Goal: Task Accomplishment & Management: Use online tool/utility

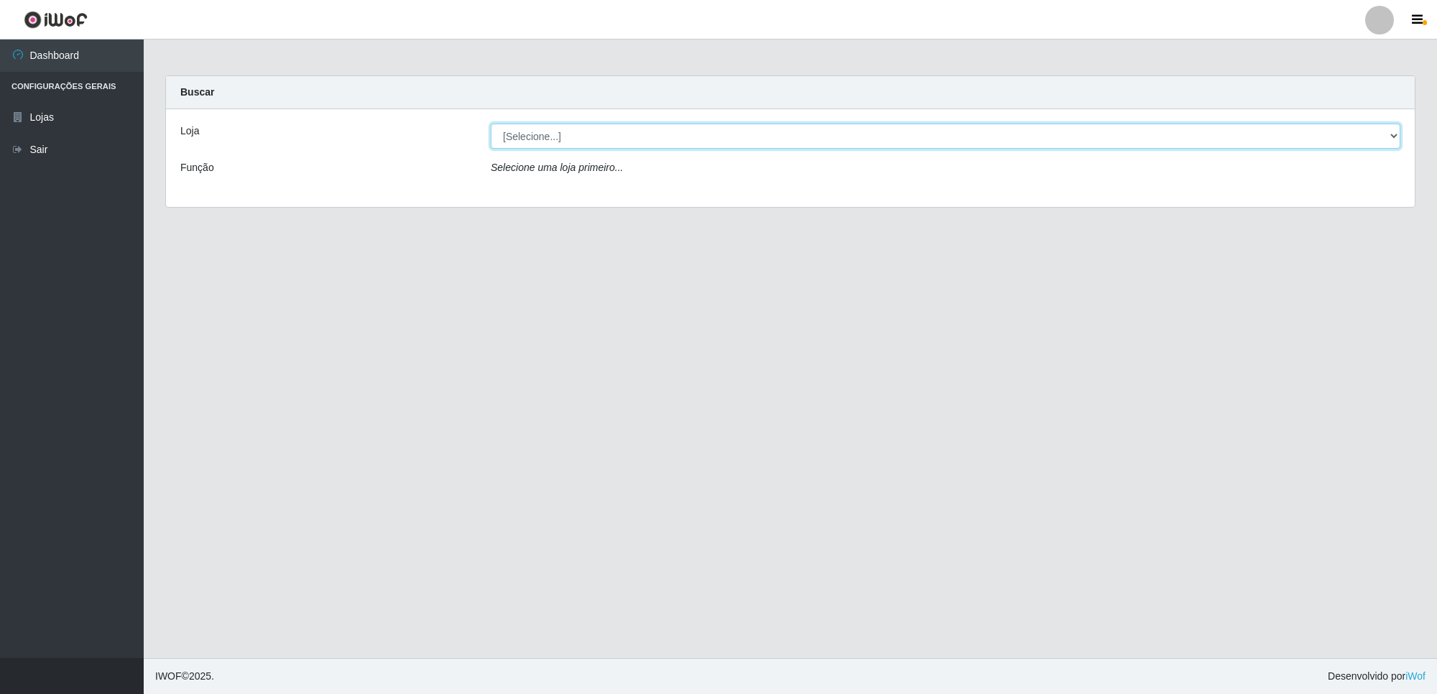
click at [584, 134] on select "[Selecione...] Extrabom - Loja 01 Centro de Distribuição" at bounding box center [946, 136] width 910 height 25
select select "435"
click at [491, 124] on select "[Selecione...] Extrabom - Loja 01 Centro de Distribuição" at bounding box center [946, 136] width 910 height 25
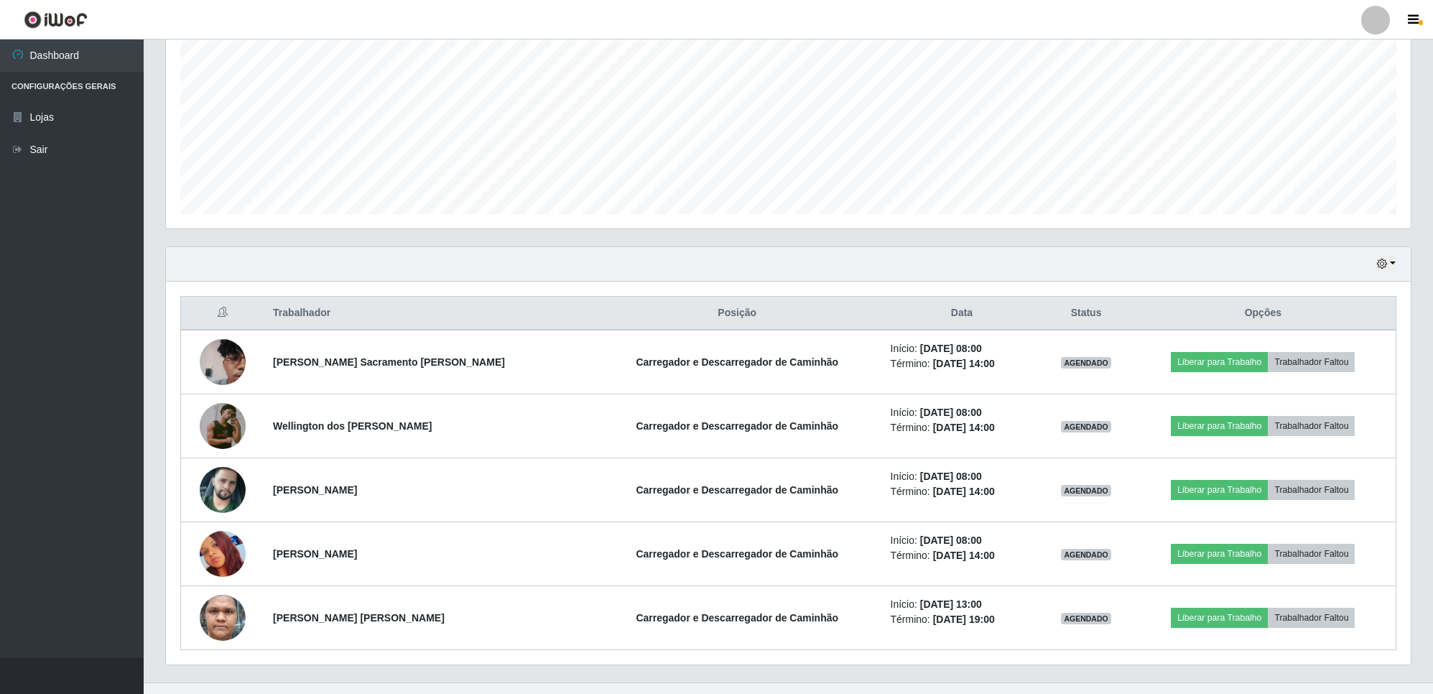
scroll to position [325, 0]
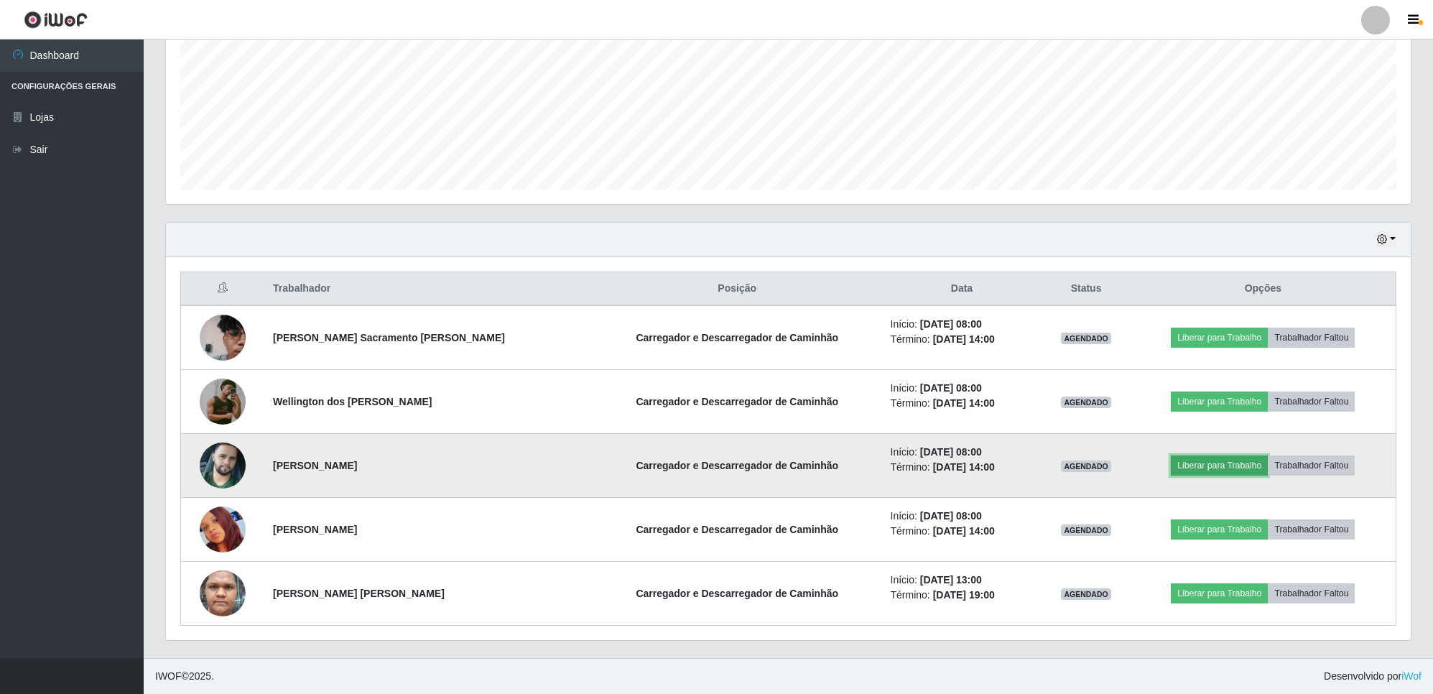
click at [1226, 468] on button "Liberar para Trabalho" at bounding box center [1219, 466] width 97 height 20
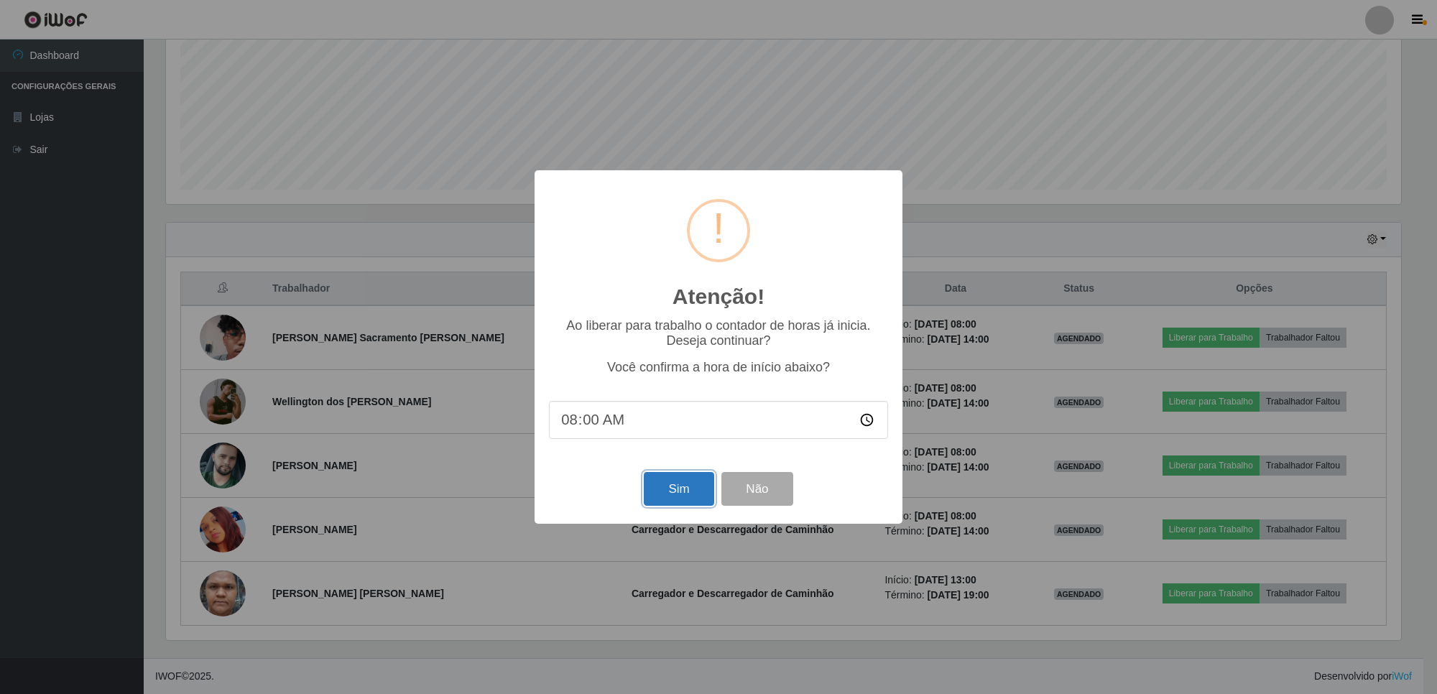
click at [674, 487] on button "Sim" at bounding box center [679, 489] width 70 height 34
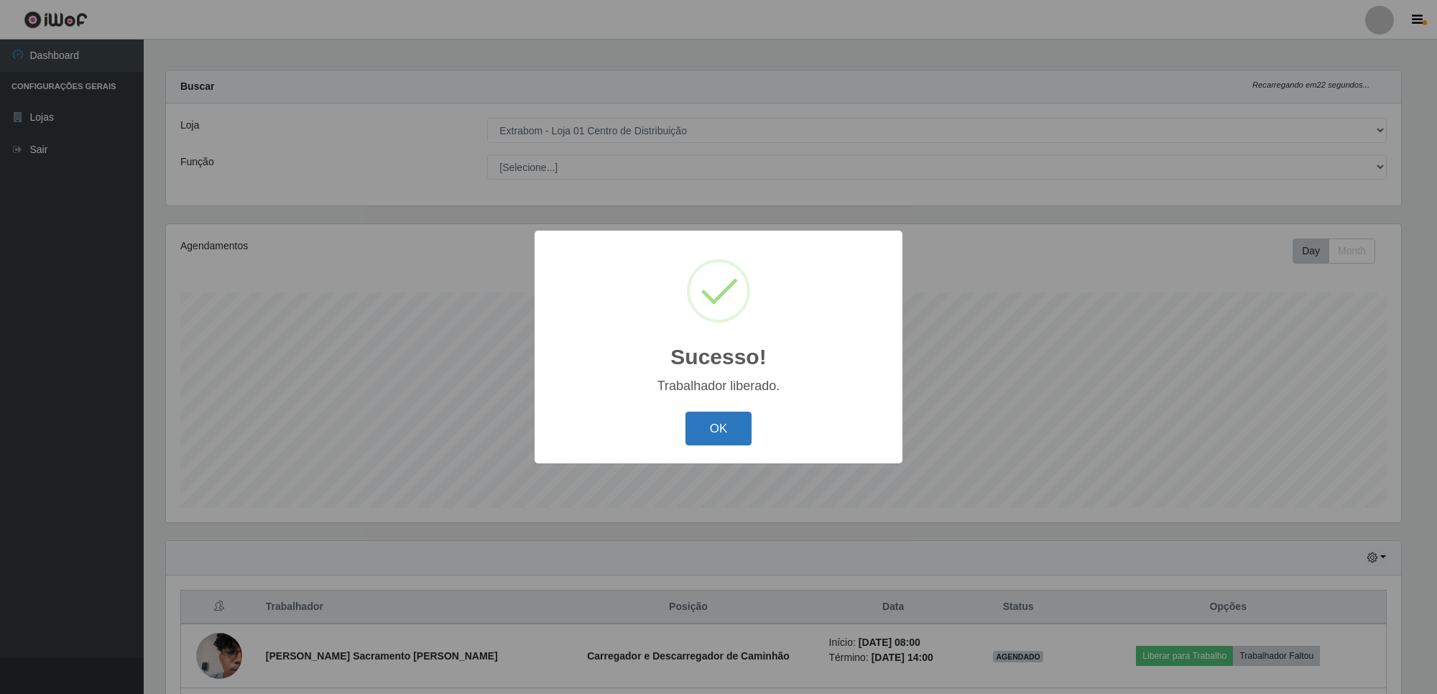
click at [729, 431] on button "OK" at bounding box center [718, 429] width 67 height 34
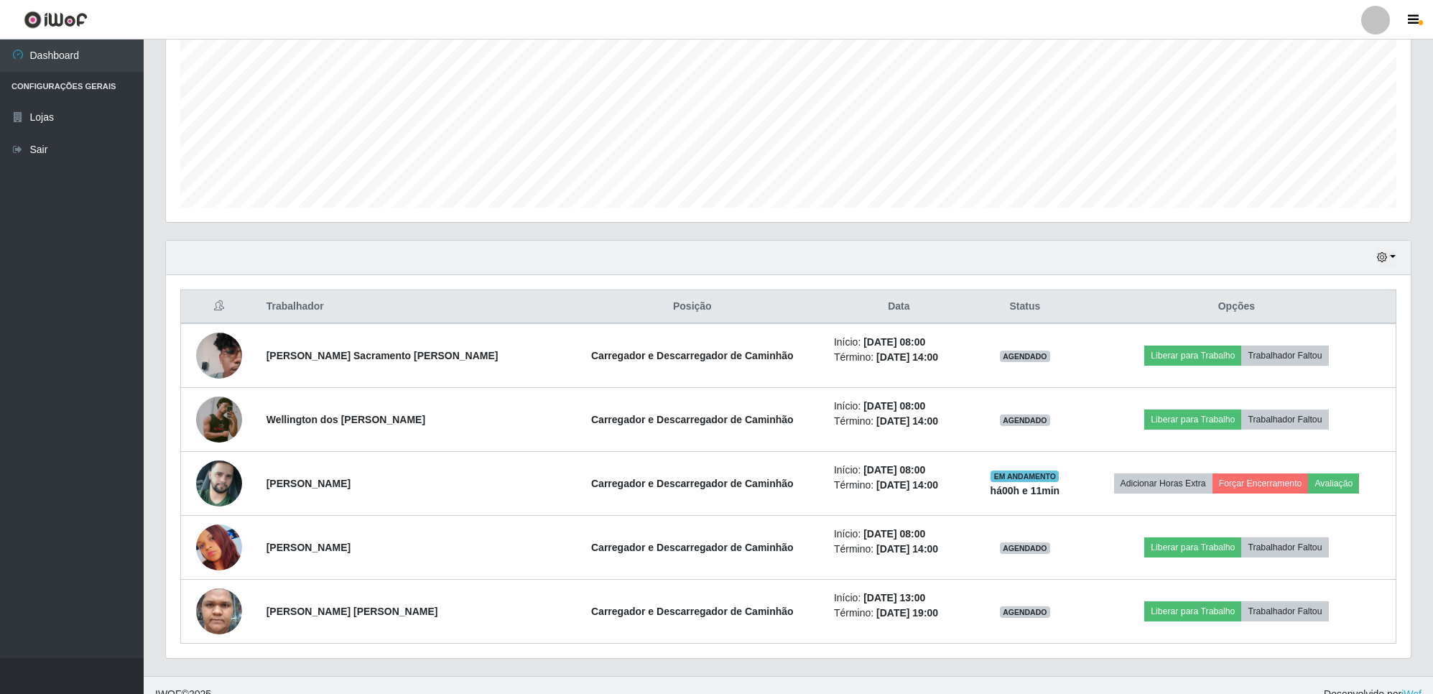
scroll to position [325, 0]
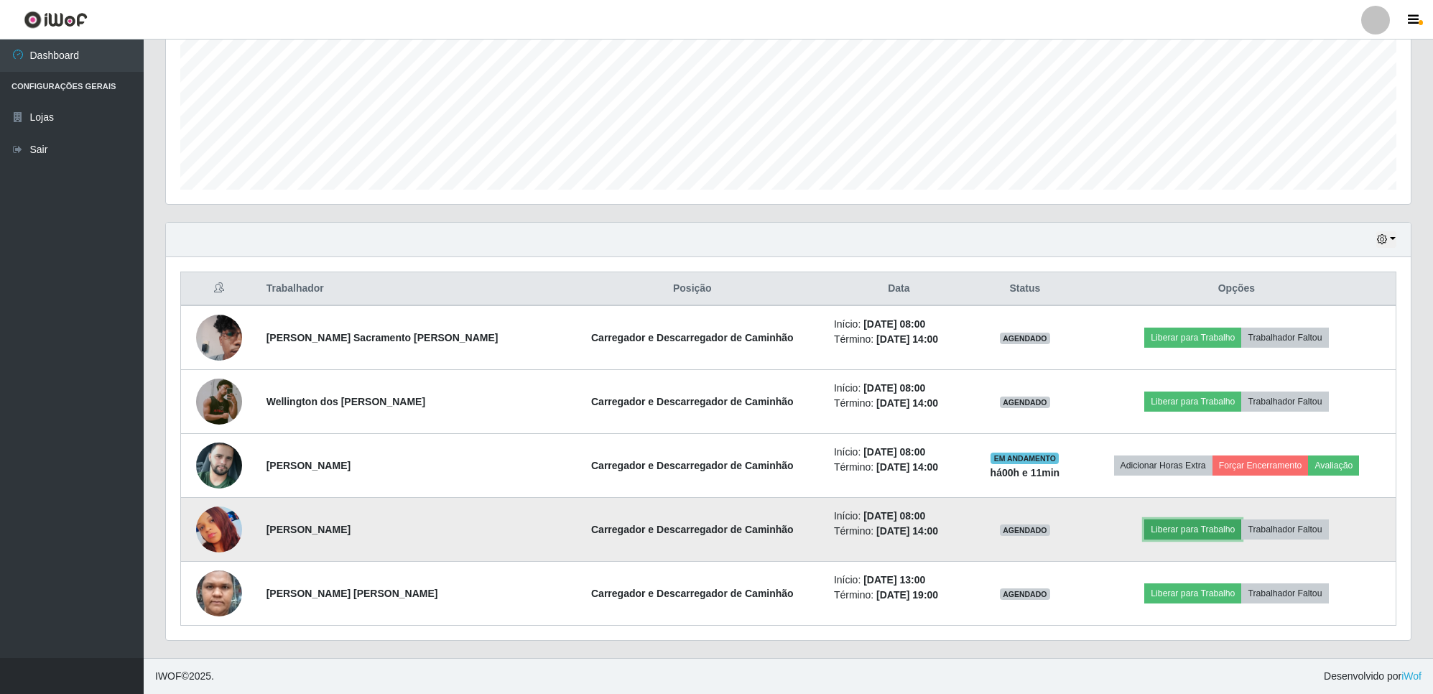
click at [1169, 532] on button "Liberar para Trabalho" at bounding box center [1193, 529] width 97 height 20
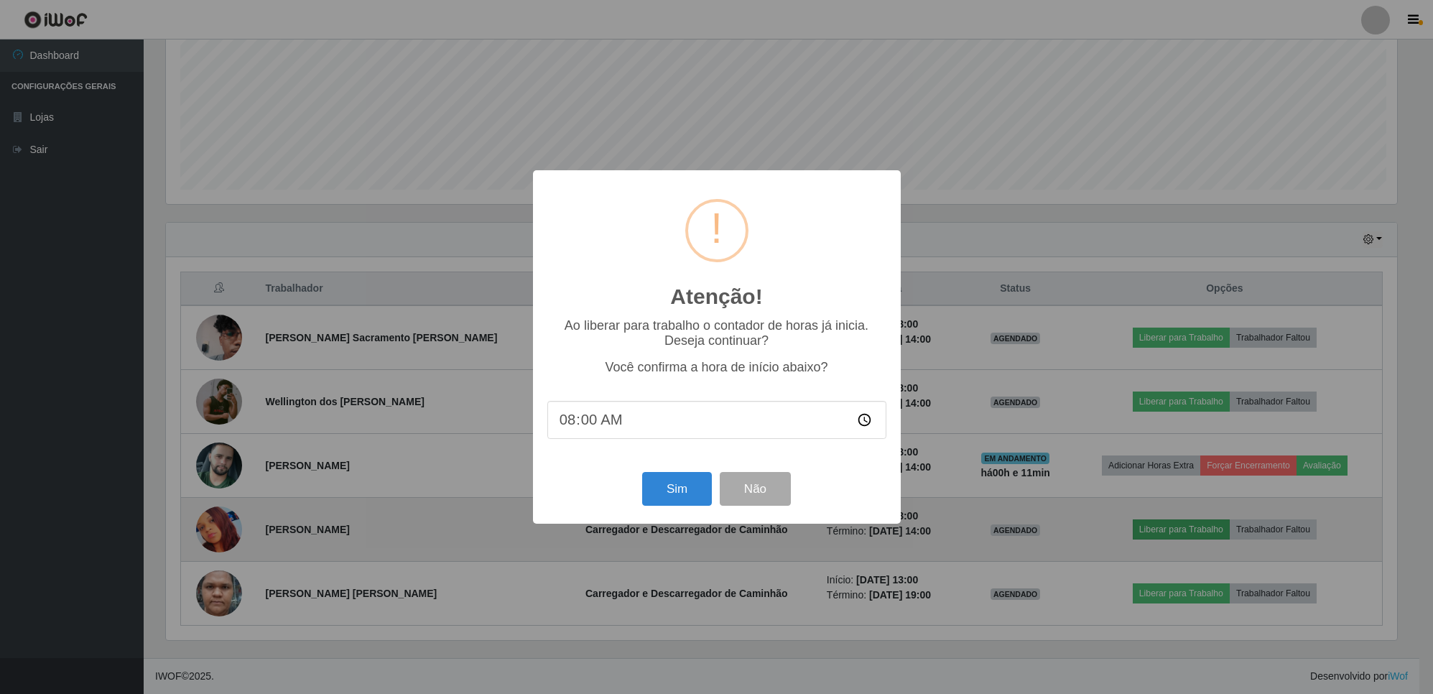
scroll to position [299, 1234]
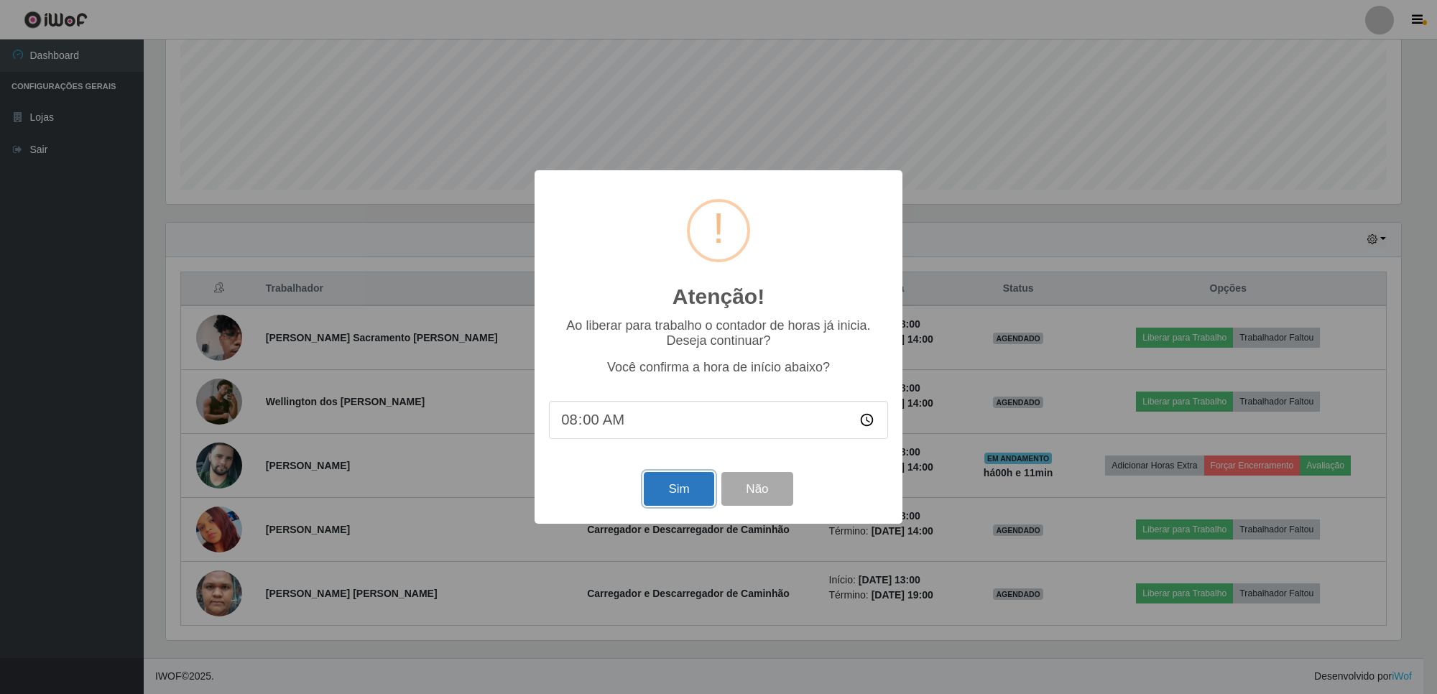
click at [681, 493] on button "Sim" at bounding box center [679, 489] width 70 height 34
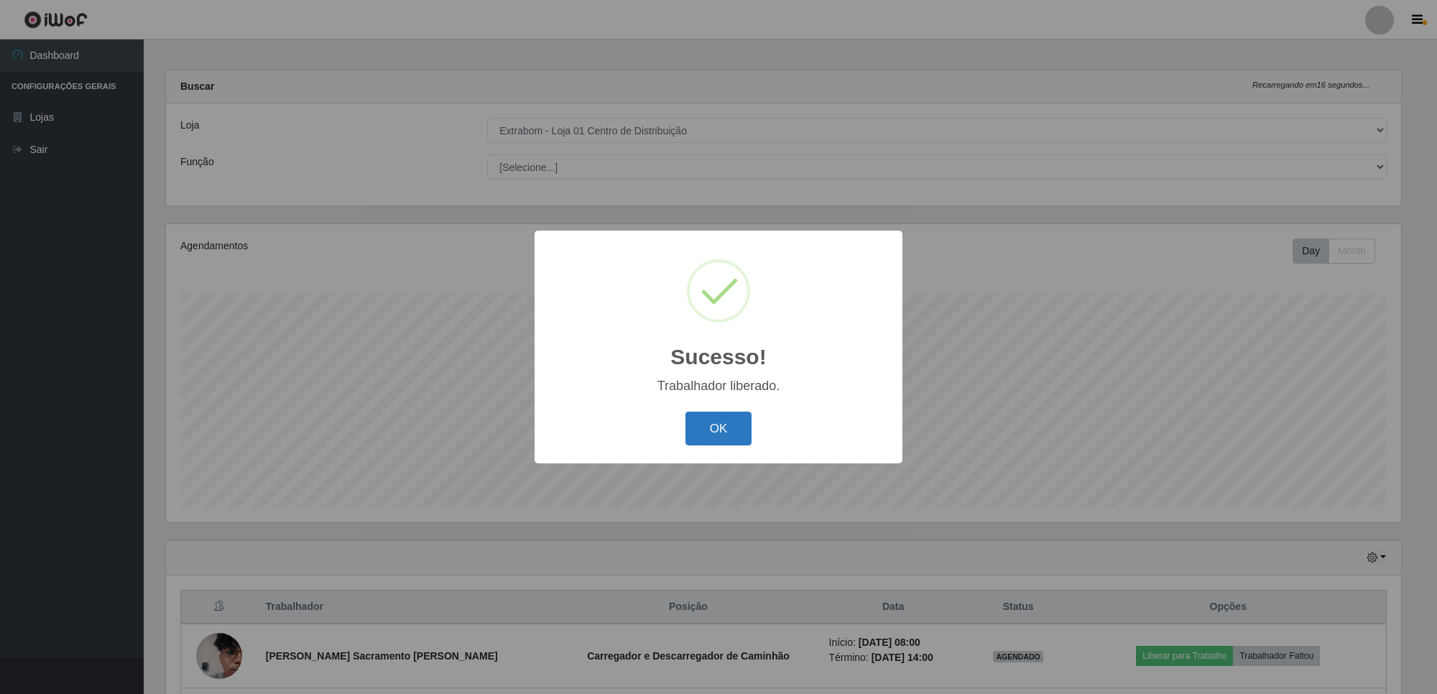
click at [727, 429] on button "OK" at bounding box center [718, 429] width 67 height 34
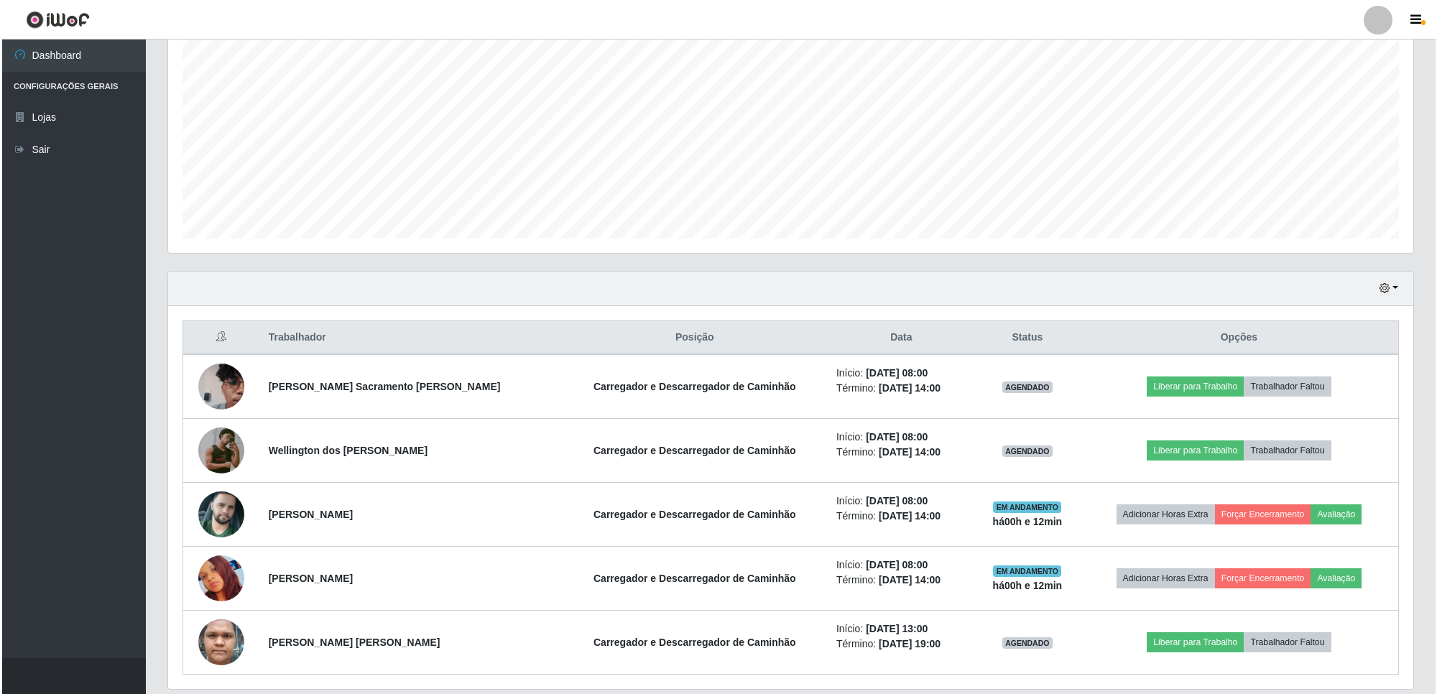
scroll to position [325, 0]
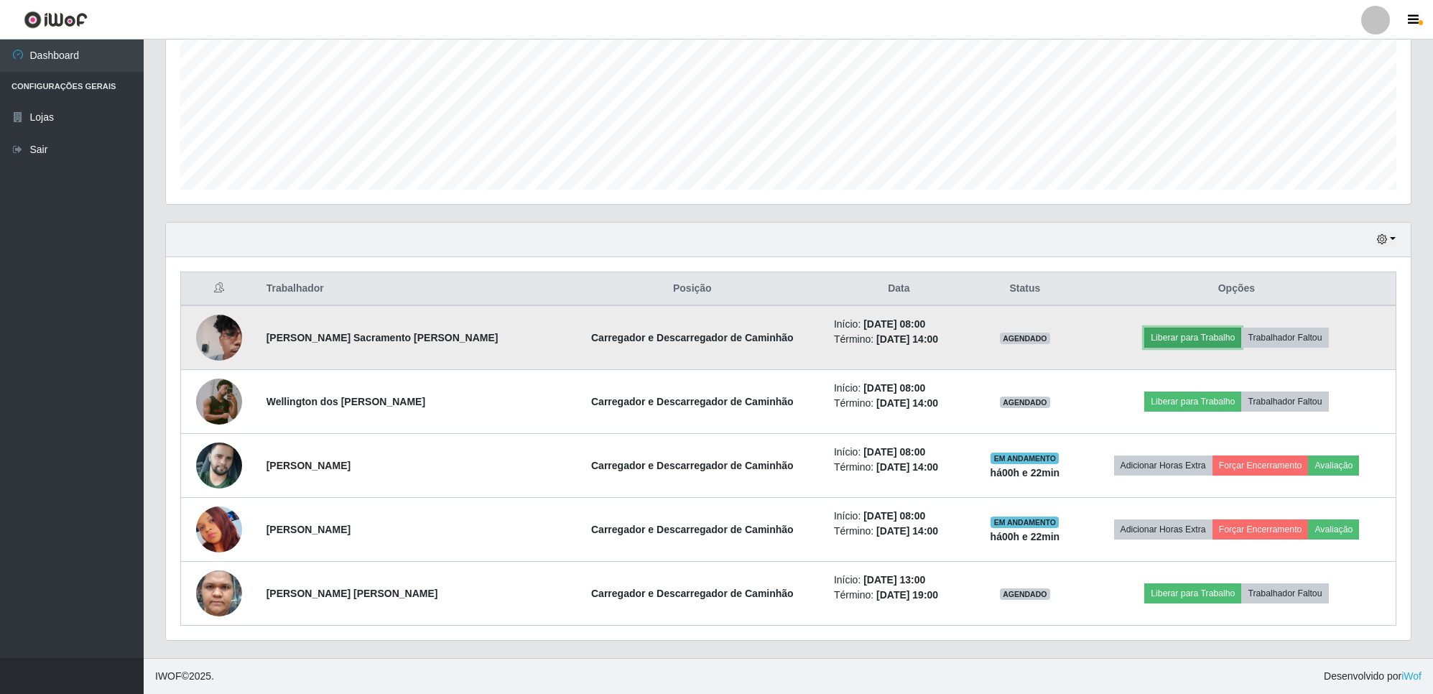
click at [1176, 338] on button "Liberar para Trabalho" at bounding box center [1193, 338] width 97 height 20
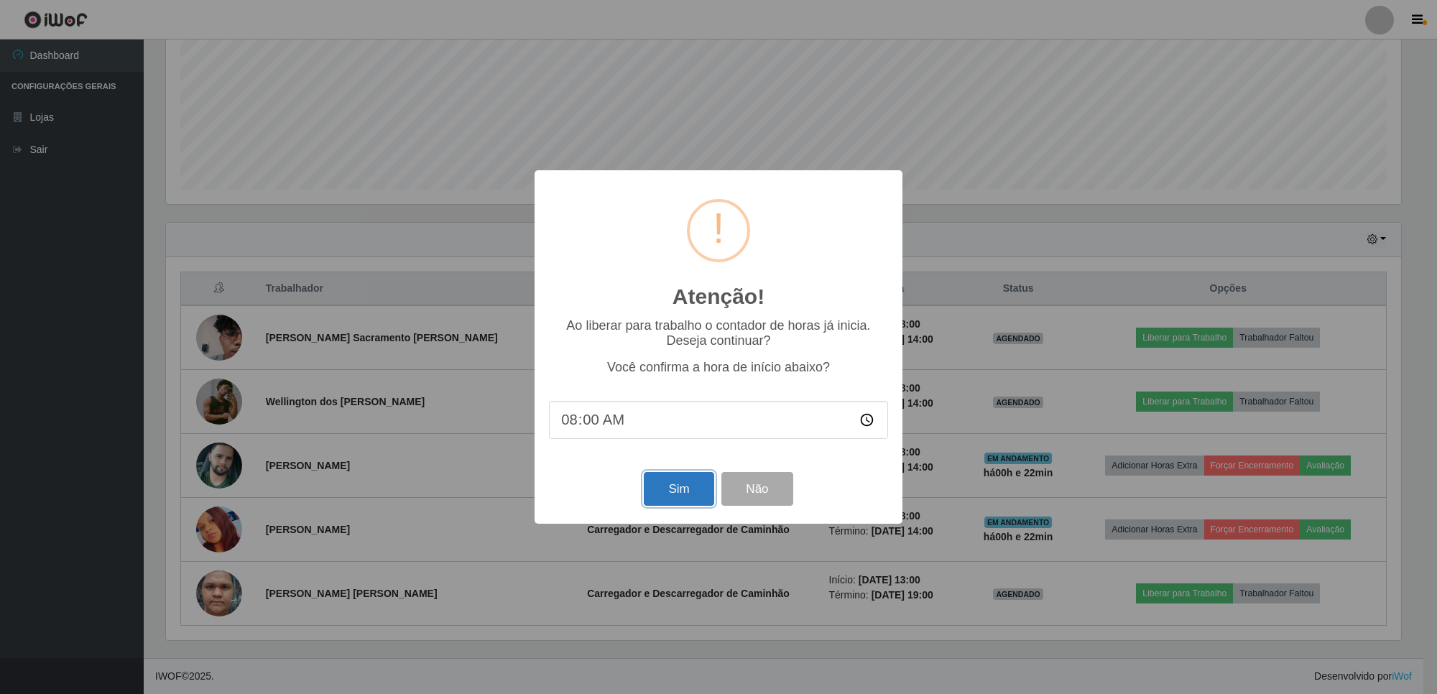
click at [675, 494] on button "Sim" at bounding box center [679, 489] width 70 height 34
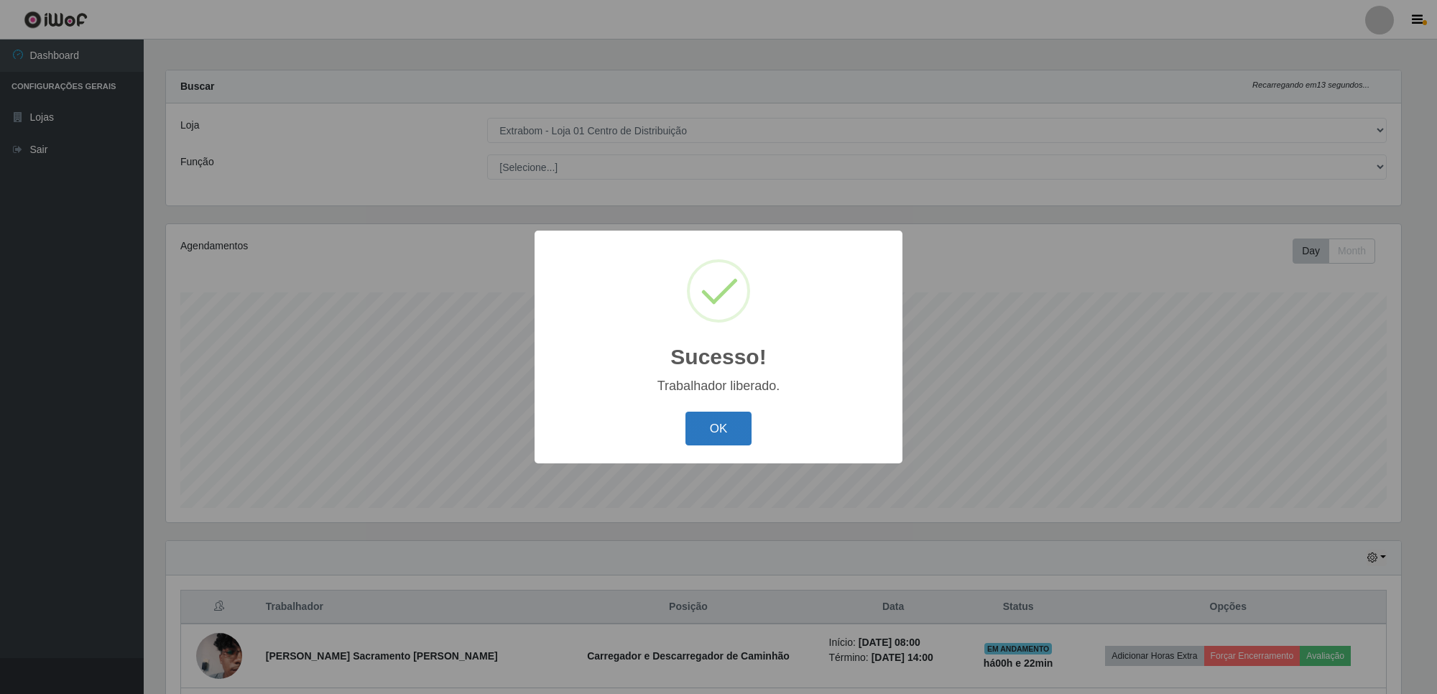
click at [711, 437] on button "OK" at bounding box center [718, 429] width 67 height 34
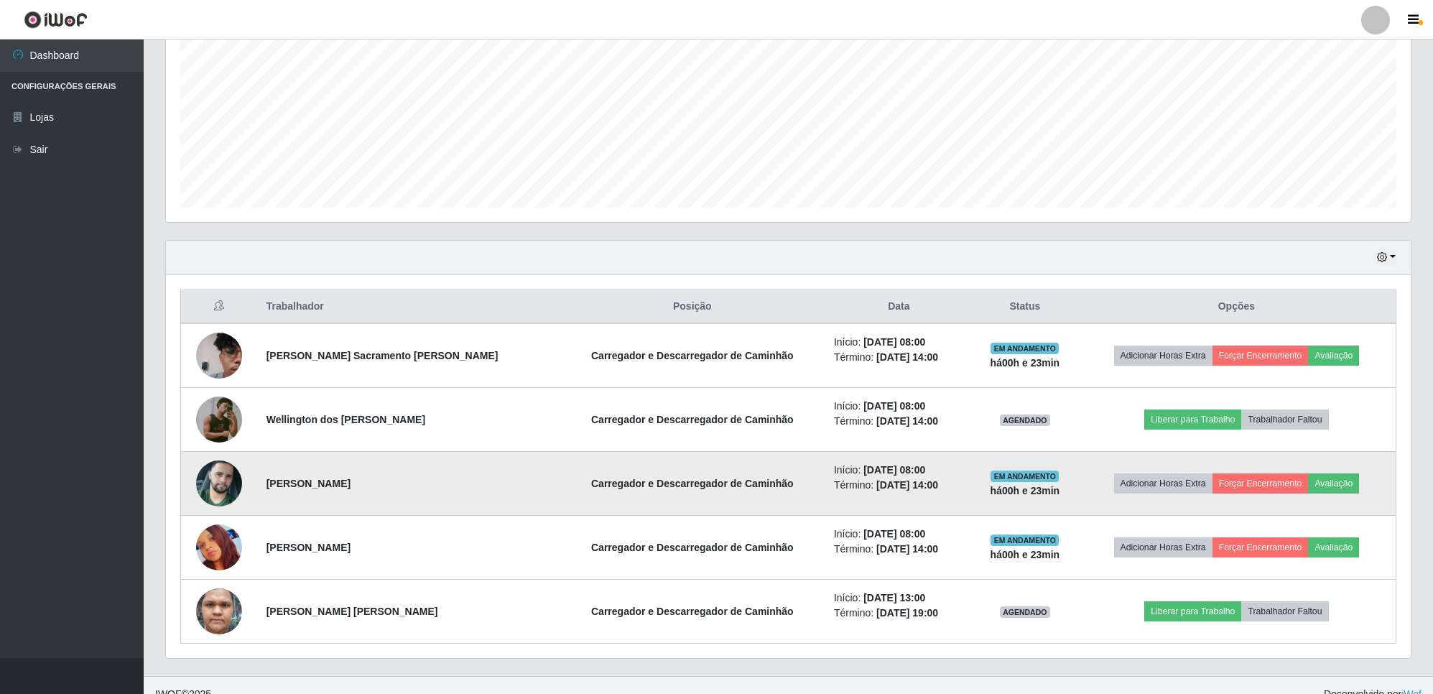
scroll to position [325, 0]
